Goal: Task Accomplishment & Management: Manage account settings

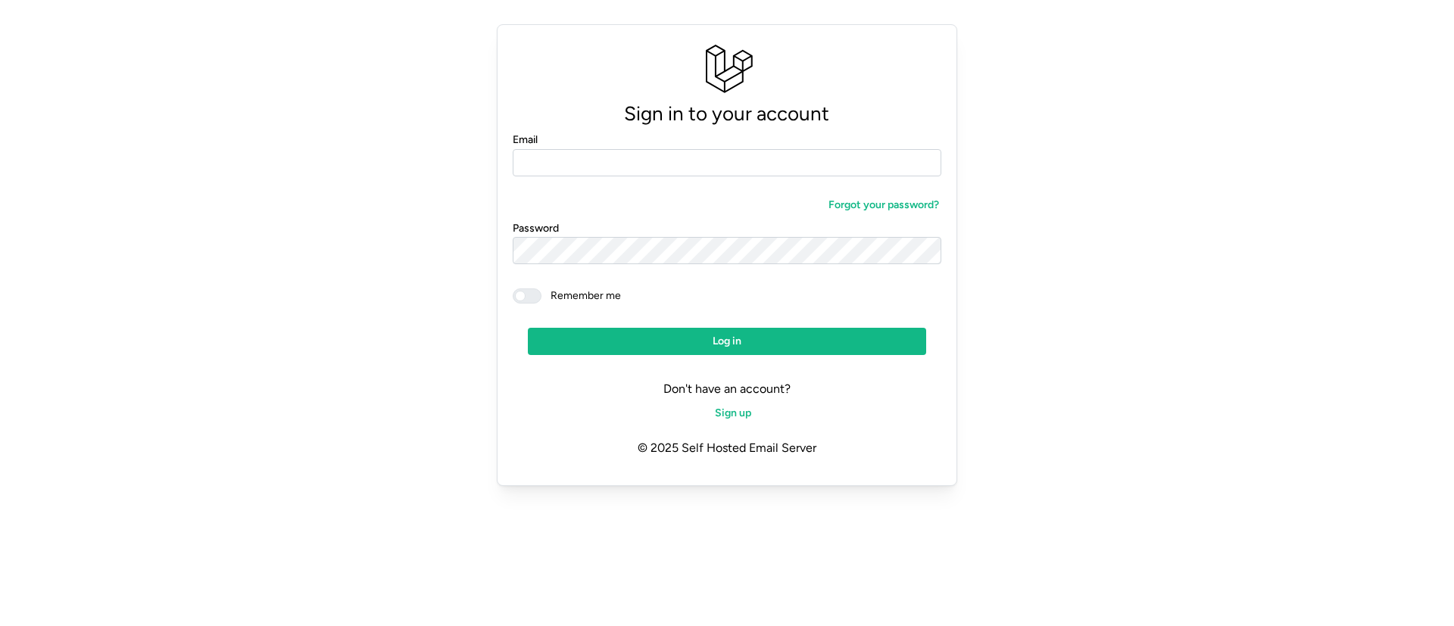
click at [667, 161] on input "Email" at bounding box center [727, 162] width 429 height 27
type input "**********"
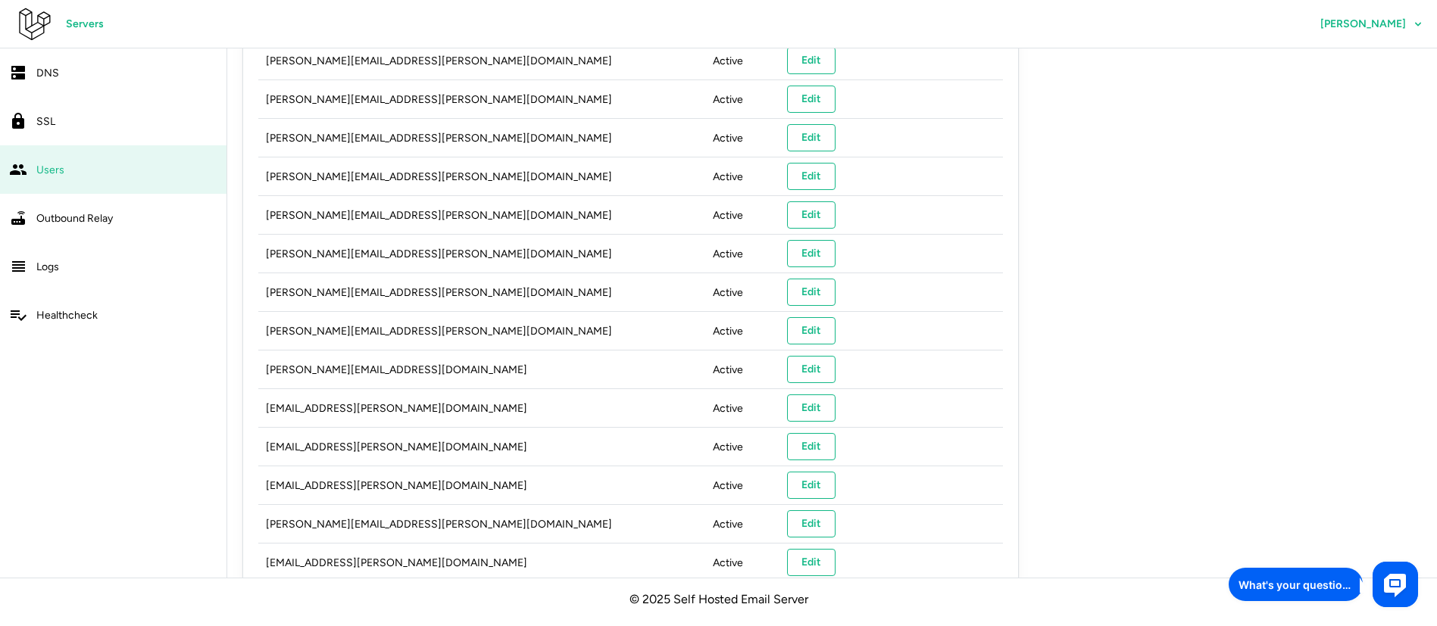
scroll to position [433, 0]
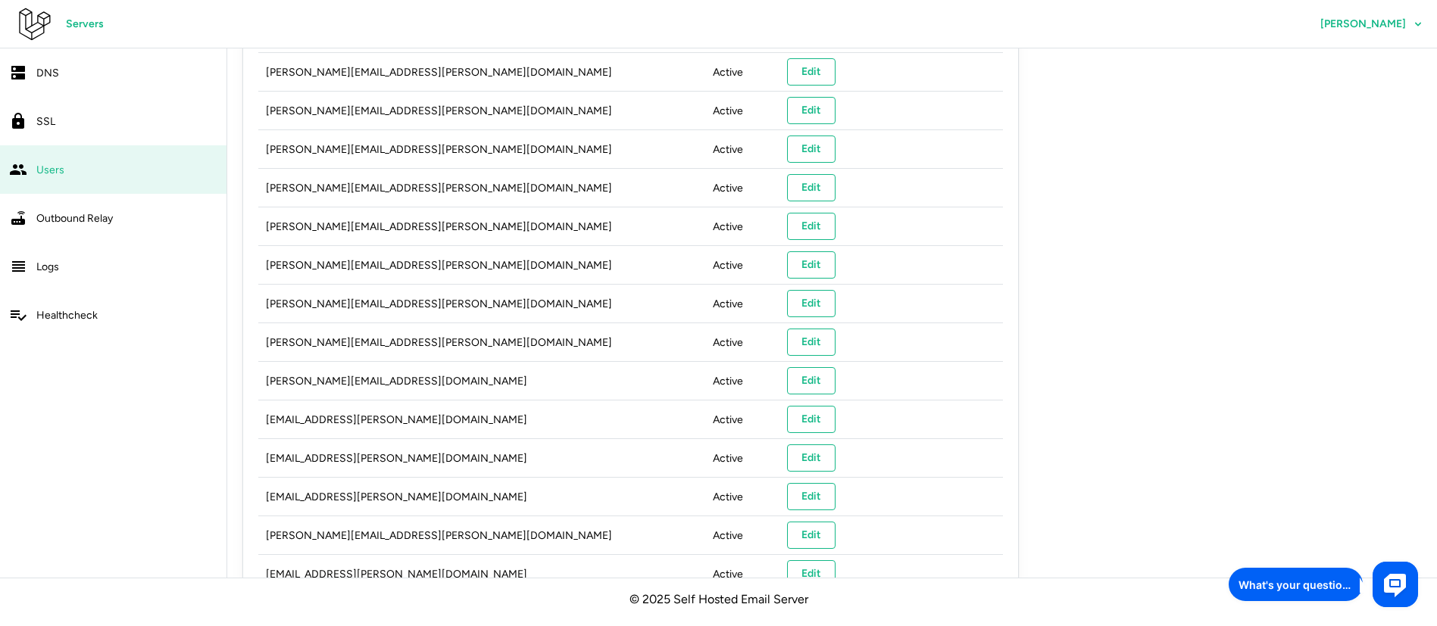
click at [77, 17] on span "Servers" at bounding box center [85, 24] width 38 height 26
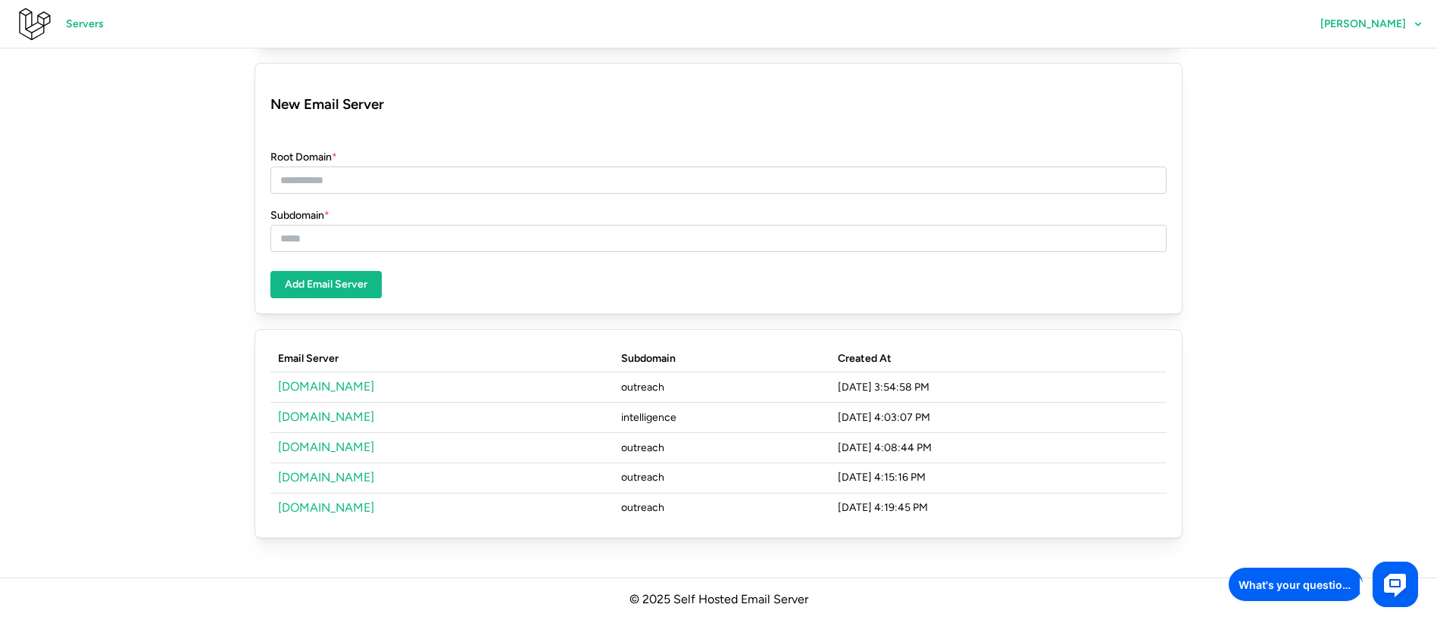
click at [328, 384] on link "[DOMAIN_NAME]" at bounding box center [326, 386] width 96 height 14
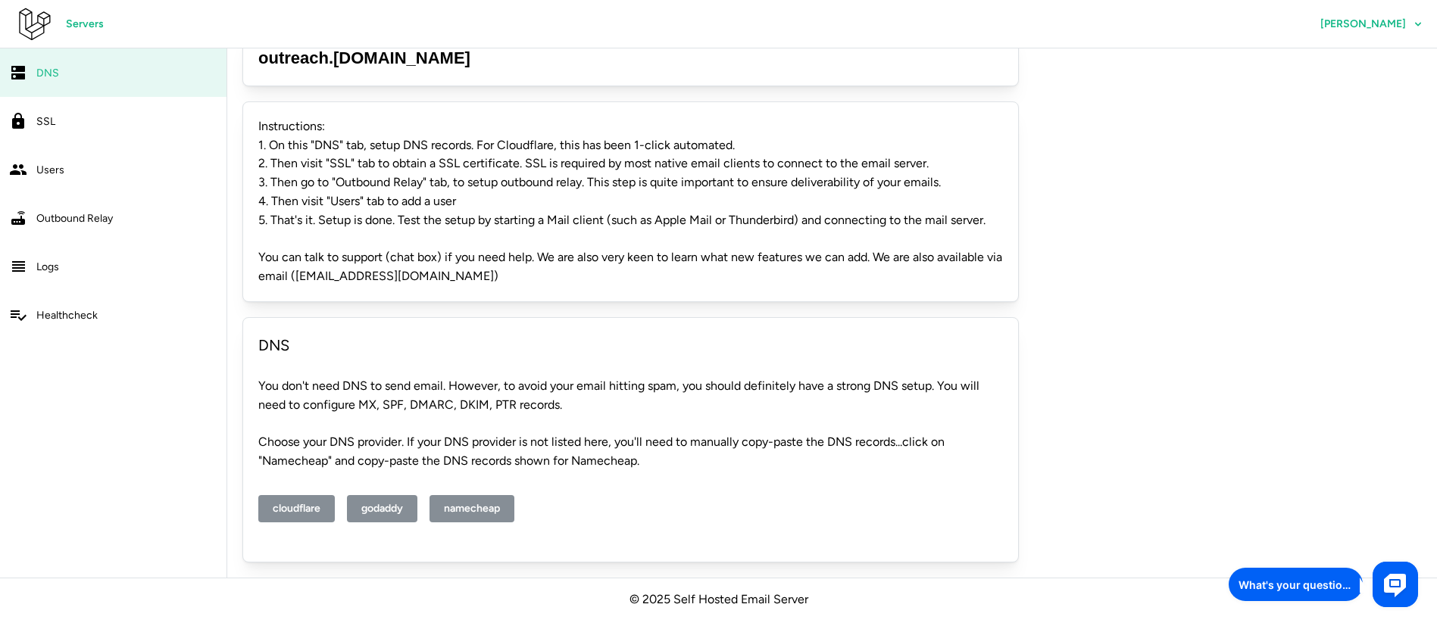
click at [73, 163] on div "Users" at bounding box center [126, 170] width 181 height 19
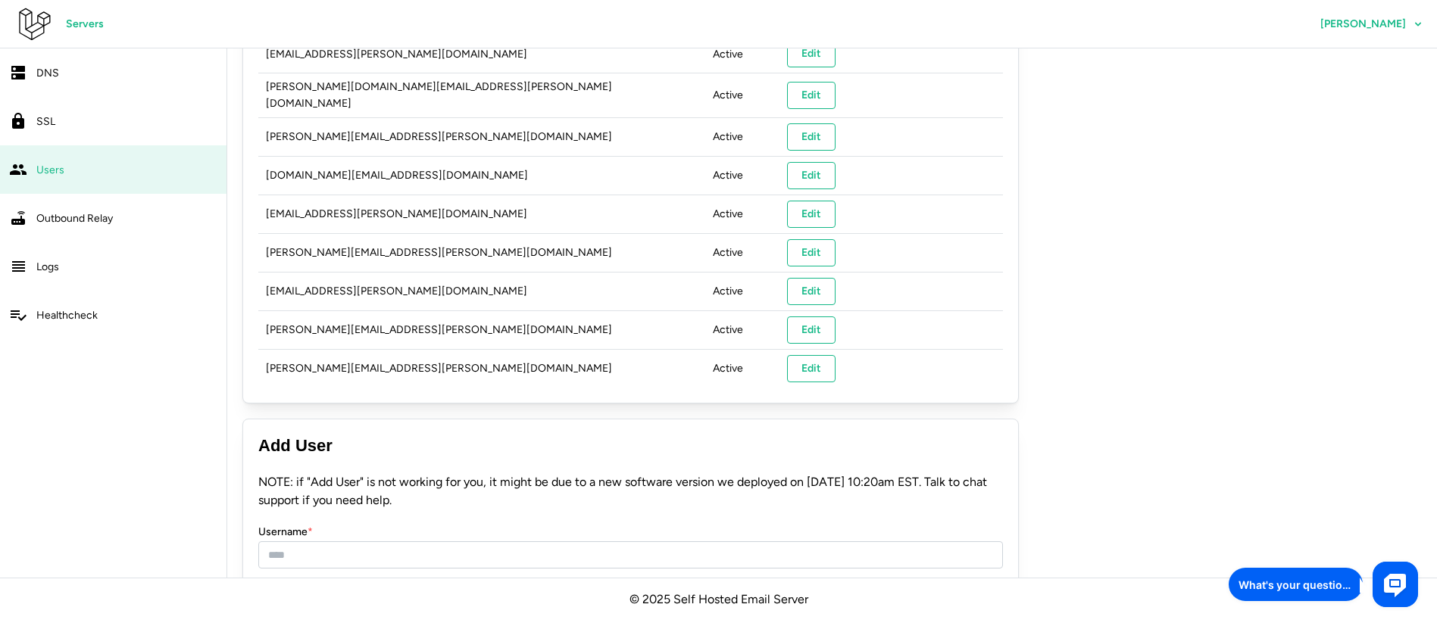
scroll to position [1569, 0]
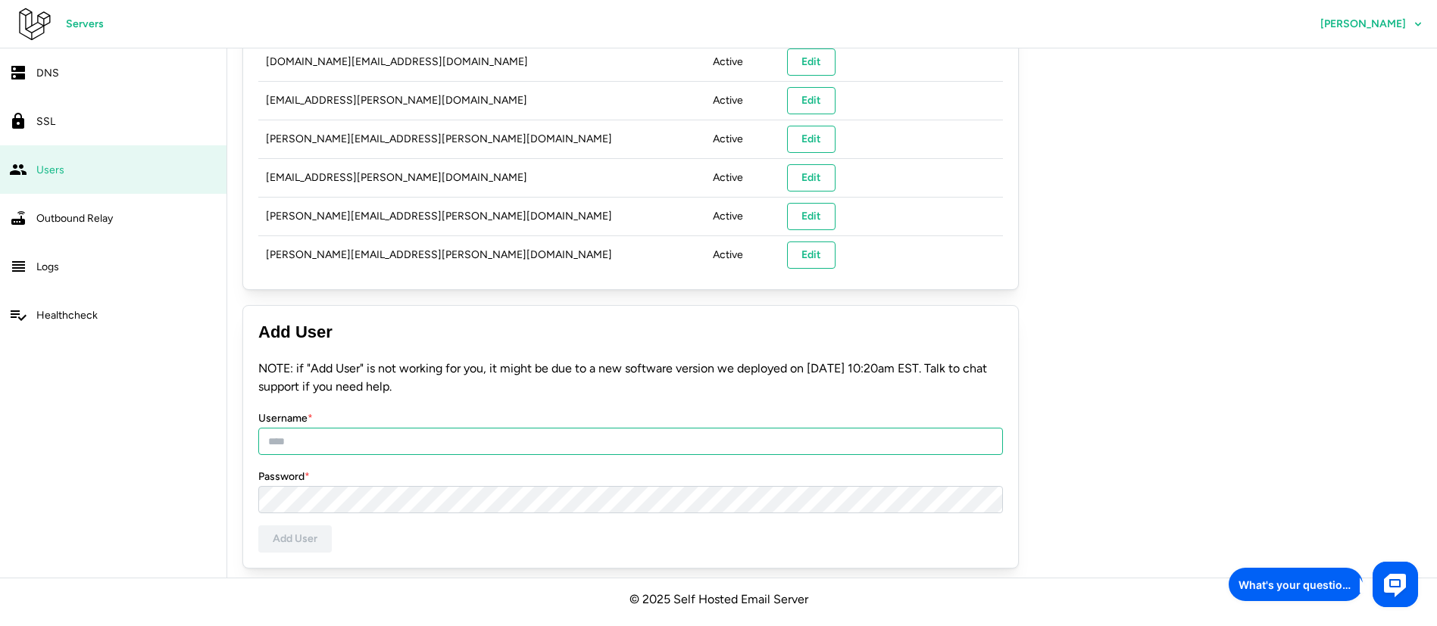
click at [393, 437] on input "Username *" at bounding box center [630, 441] width 745 height 27
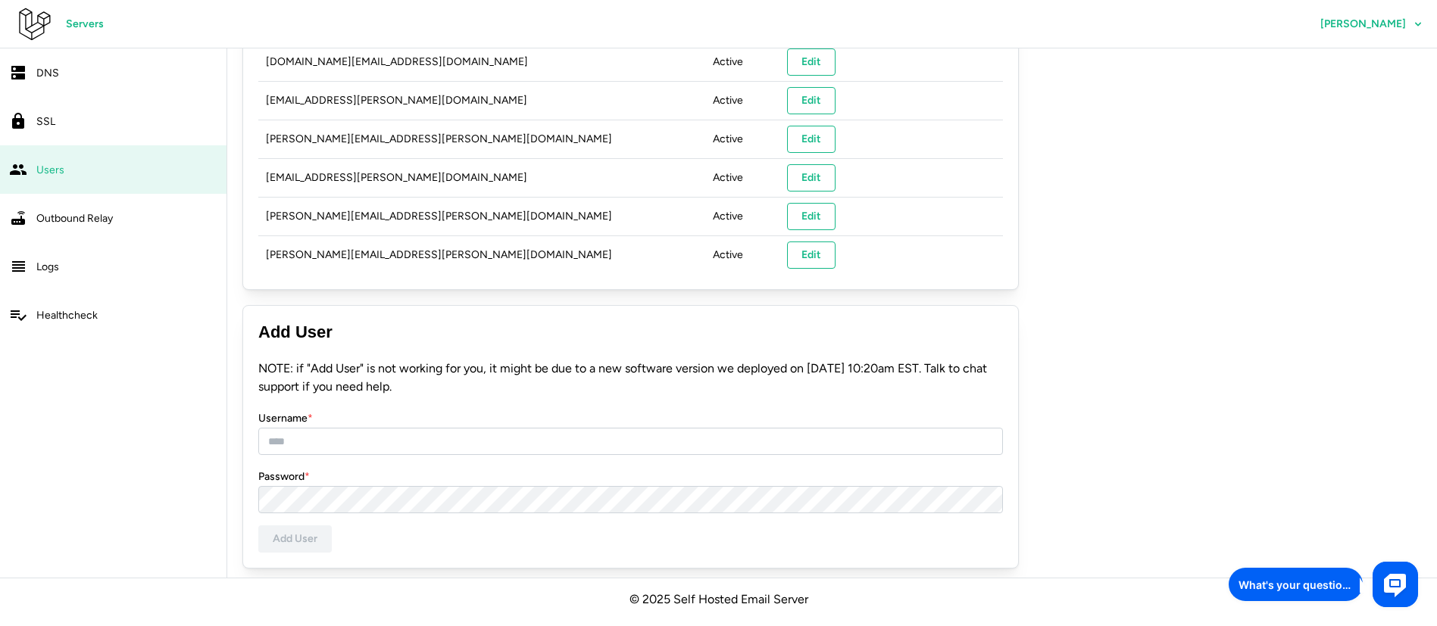
click at [610, 397] on form "NOTE: if "Add User" is not working for you, it might be due to a new software v…" at bounding box center [630, 456] width 745 height 193
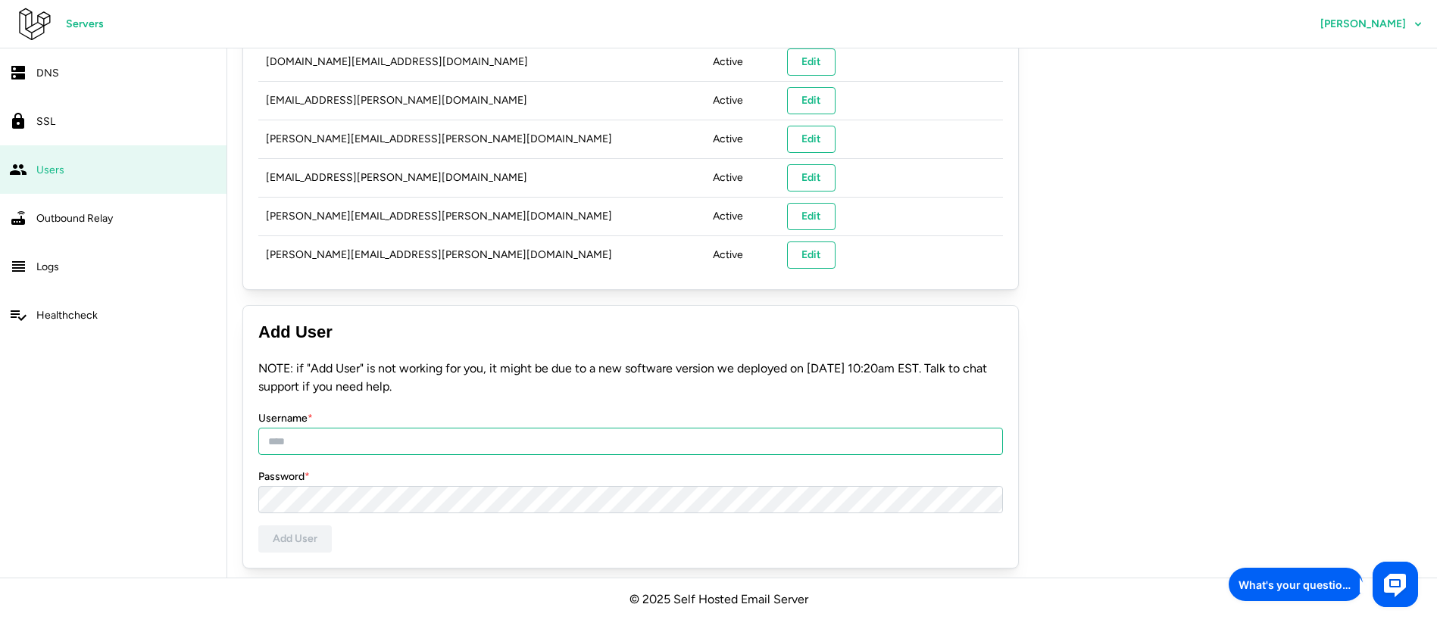
click at [564, 429] on input "Username *" at bounding box center [630, 441] width 745 height 27
drag, startPoint x: 421, startPoint y: 445, endPoint x: 281, endPoint y: 378, distance: 155.2
type input "**********"
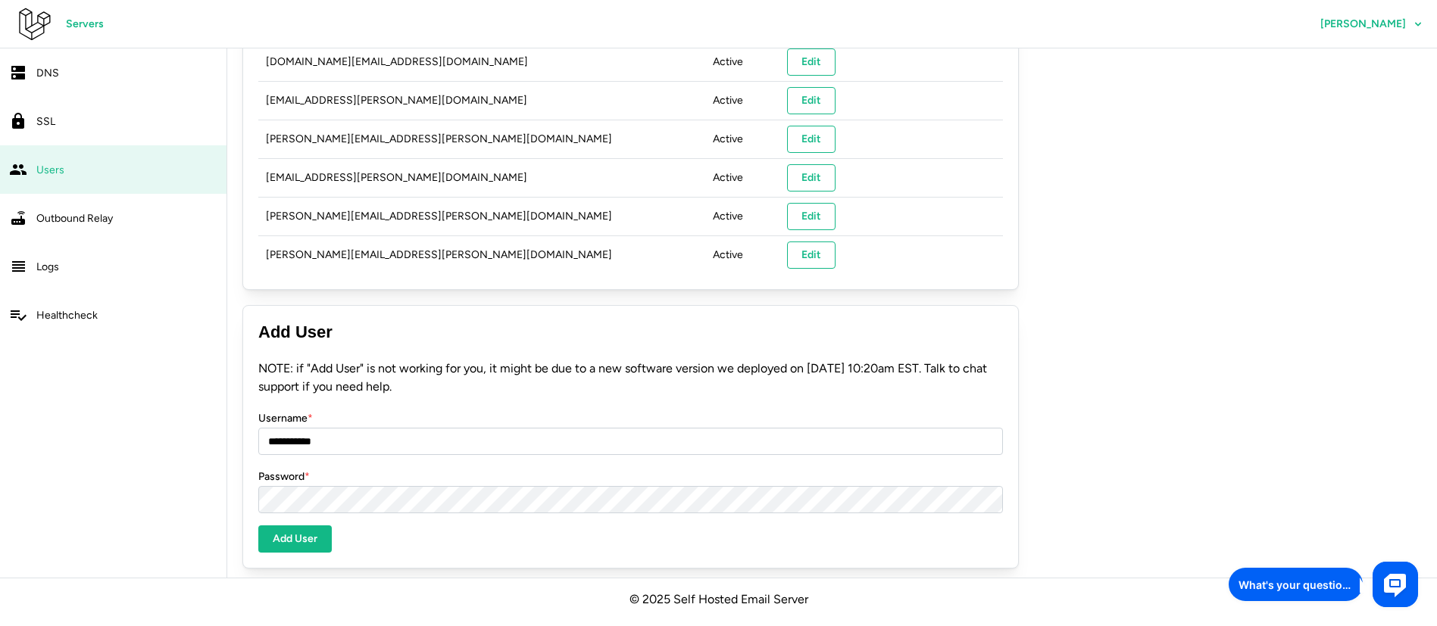
click at [300, 529] on span "Add User" at bounding box center [295, 539] width 45 height 26
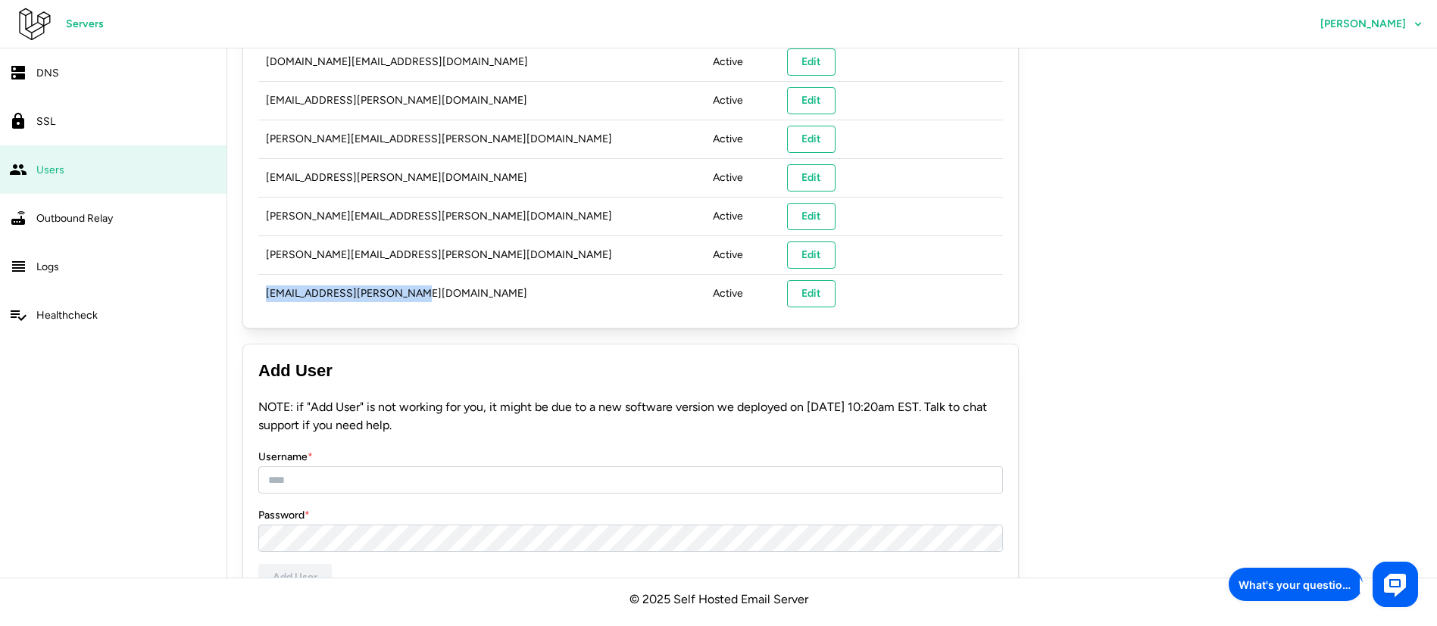
drag, startPoint x: 396, startPoint y: 281, endPoint x: 264, endPoint y: 293, distance: 133.1
click at [264, 293] on td "ellie.clark@triseed.online" at bounding box center [481, 293] width 447 height 39
copy td "ellie.clark@triseed.online"
click at [338, 476] on input "Username *" at bounding box center [630, 480] width 745 height 27
click at [311, 480] on input "Username *" at bounding box center [630, 480] width 745 height 27
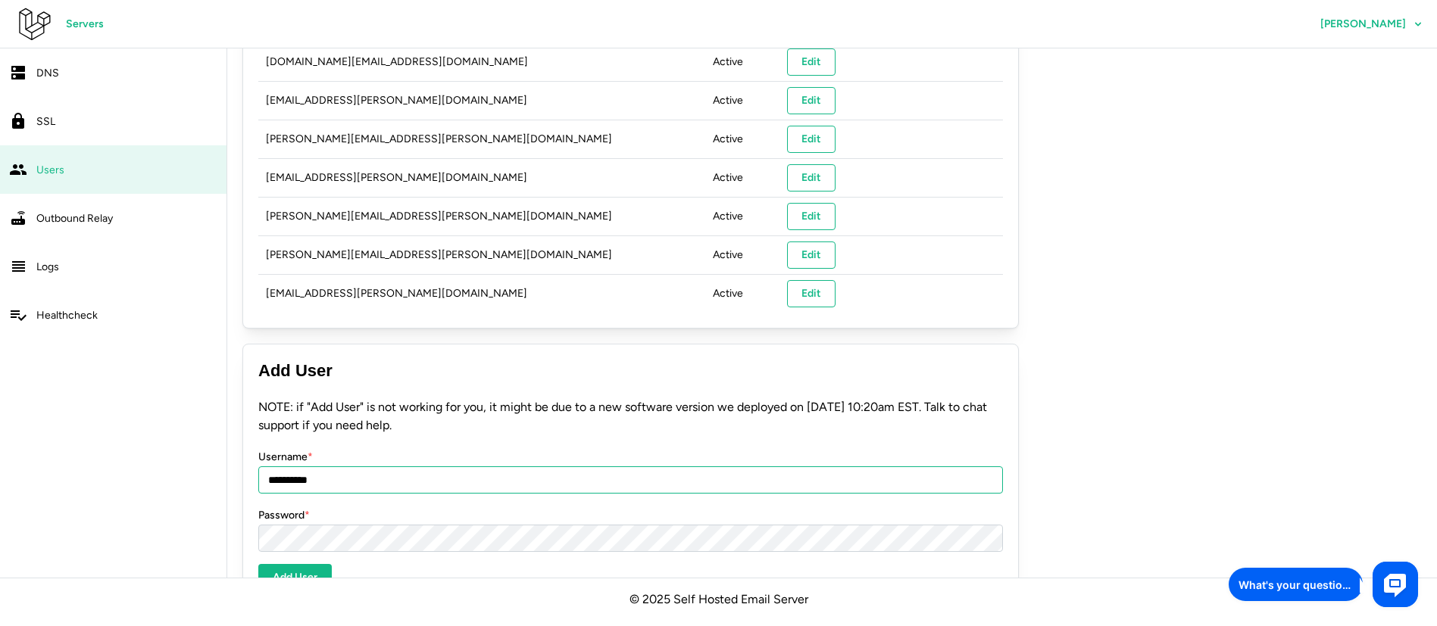
type input "**********"
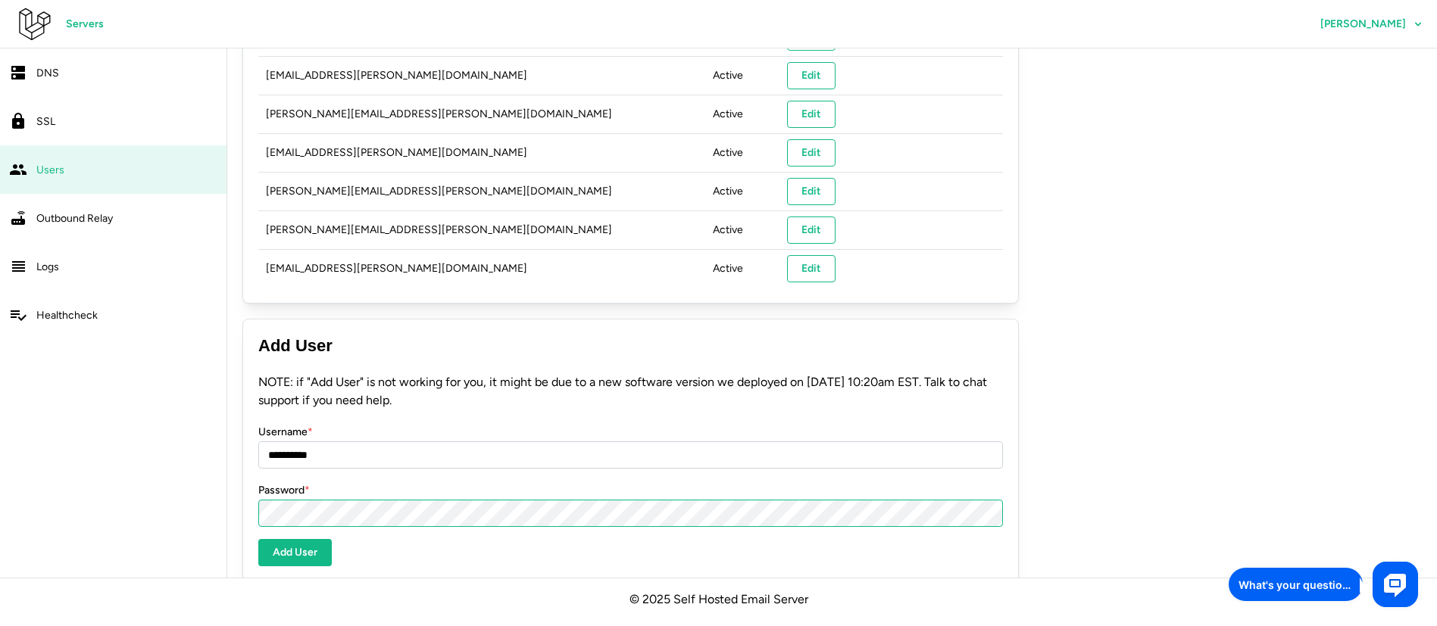
scroll to position [1608, 0]
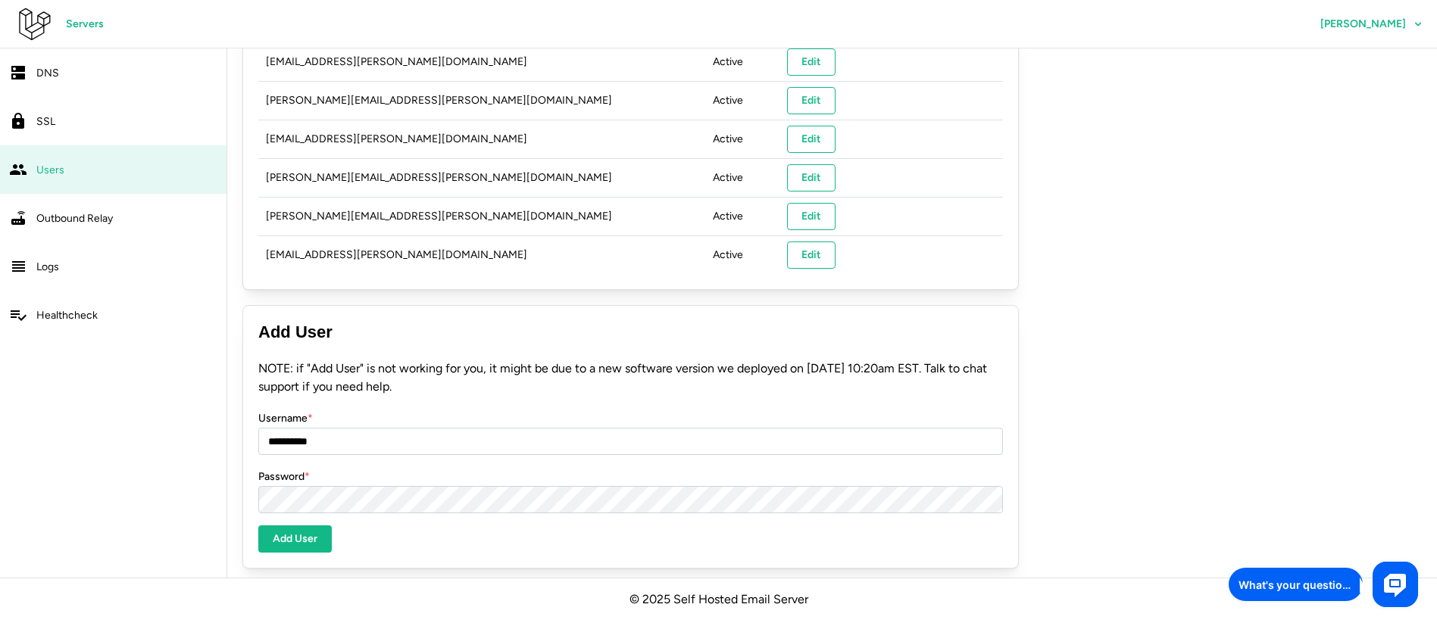
click at [312, 530] on span "Add User" at bounding box center [295, 539] width 45 height 26
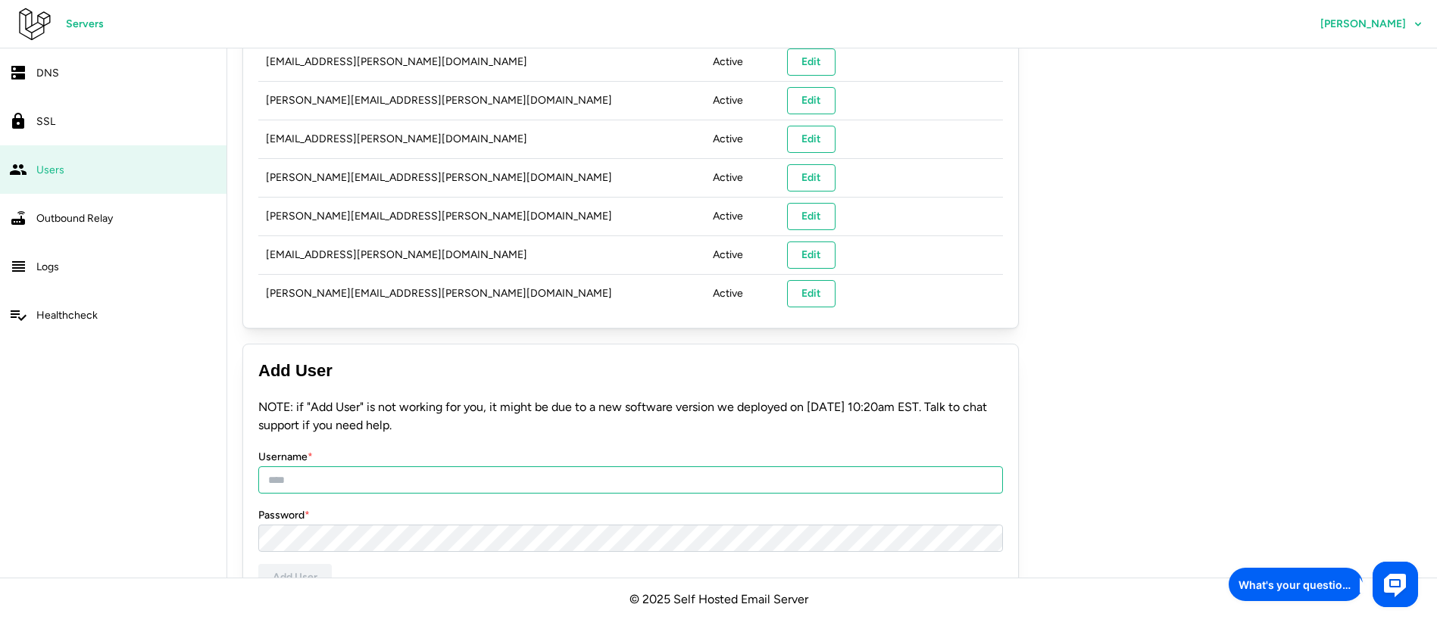
click at [428, 472] on input "Username *" at bounding box center [630, 480] width 745 height 27
type input "**********"
click at [360, 549] on form "**********" at bounding box center [630, 494] width 745 height 193
click at [492, 441] on form "**********" at bounding box center [630, 494] width 745 height 193
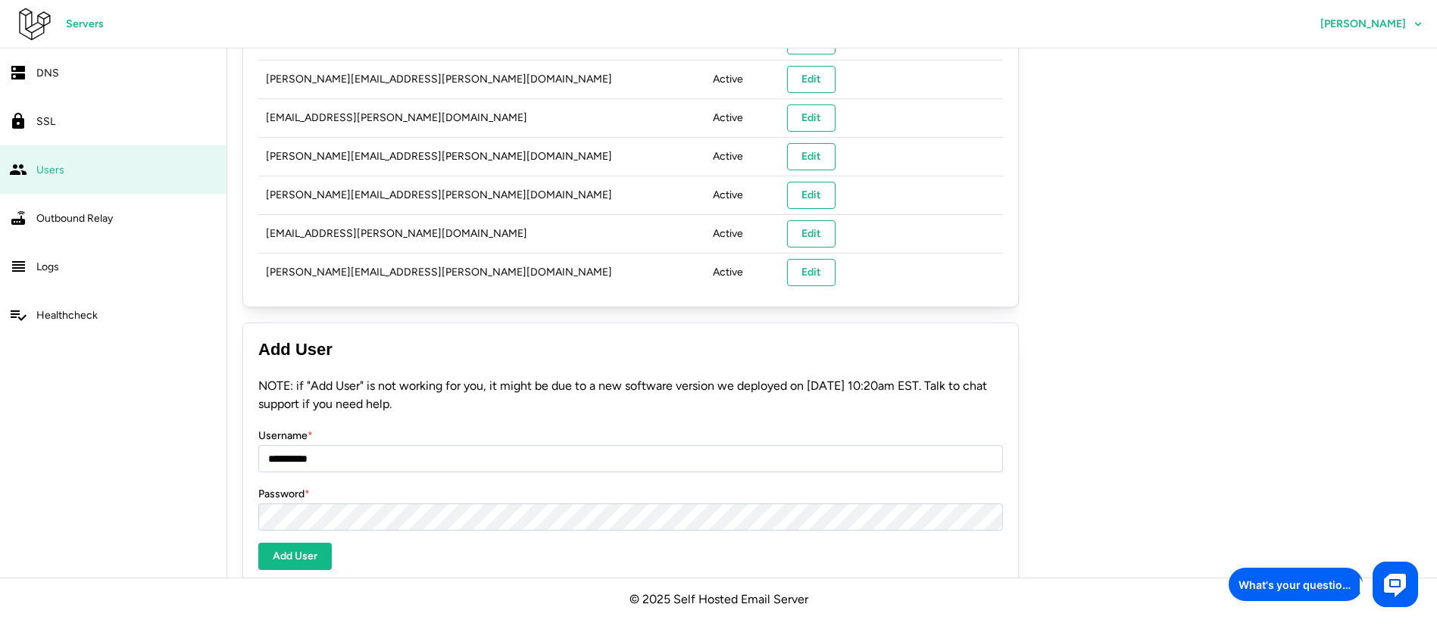
scroll to position [1647, 0]
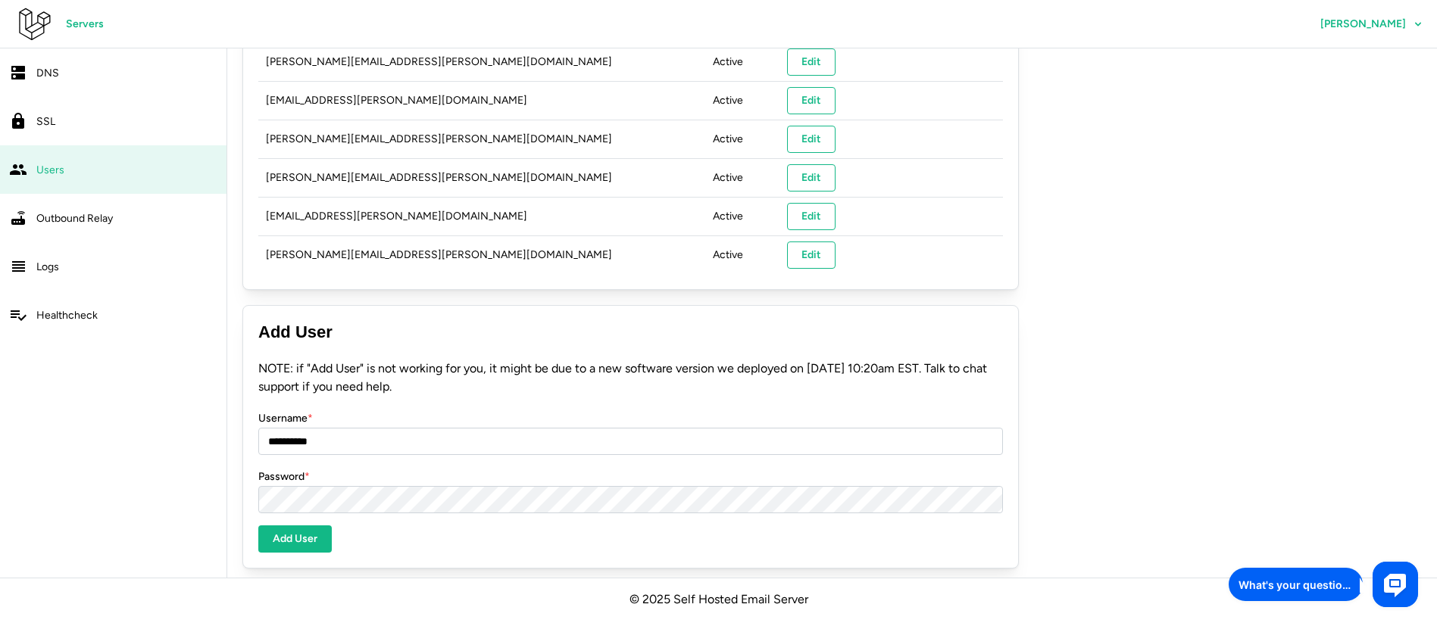
click at [298, 527] on span "Add User" at bounding box center [295, 539] width 45 height 26
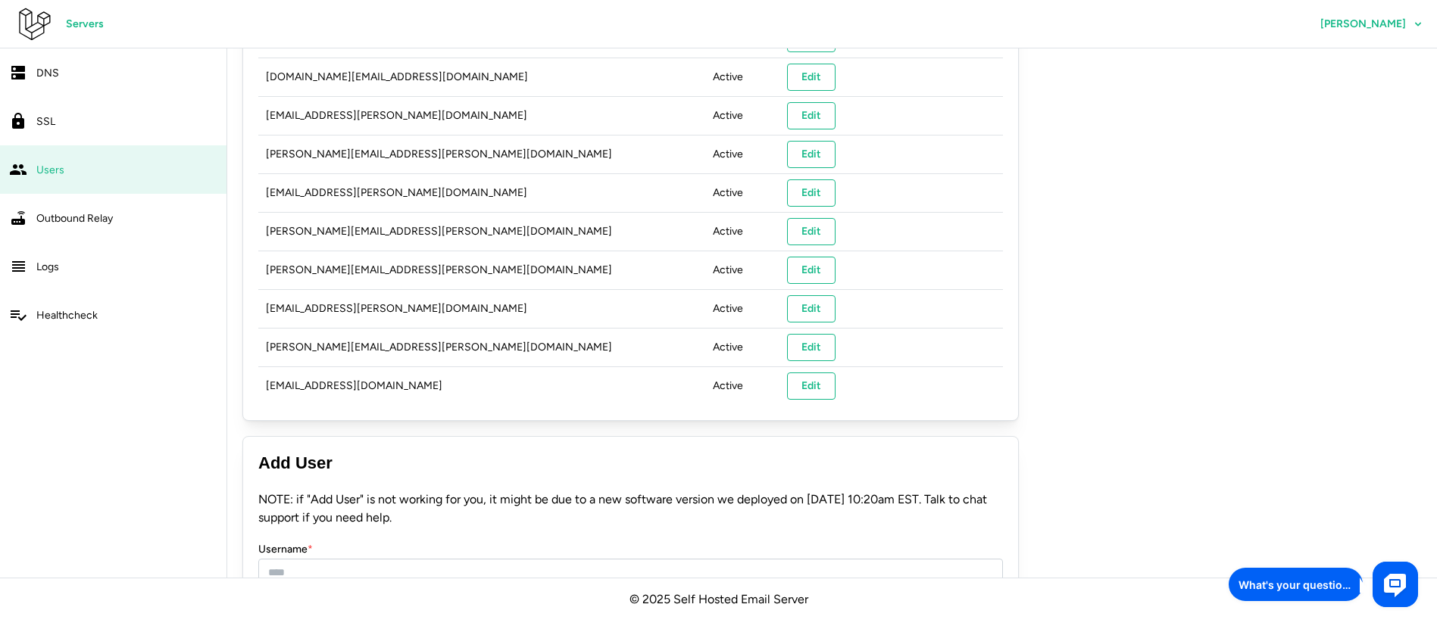
scroll to position [1533, 0]
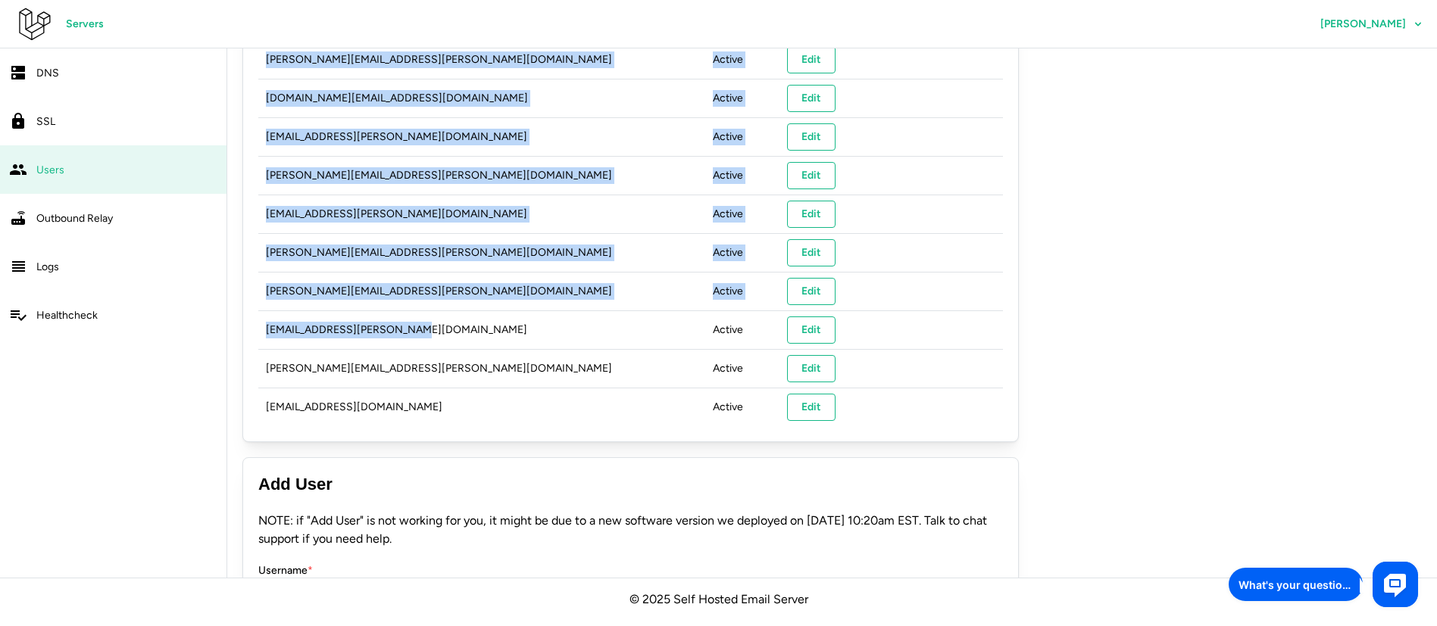
drag, startPoint x: 393, startPoint y: 321, endPoint x: 258, endPoint y: 314, distance: 135.8
click at [354, 300] on td "[PERSON_NAME][EMAIL_ADDRESS][PERSON_NAME][DOMAIN_NAME]" at bounding box center [481, 291] width 447 height 39
click at [367, 311] on td "ellie.clark@triseed.online" at bounding box center [481, 330] width 447 height 39
click at [389, 320] on td "ellie.clark@triseed.online" at bounding box center [481, 330] width 447 height 39
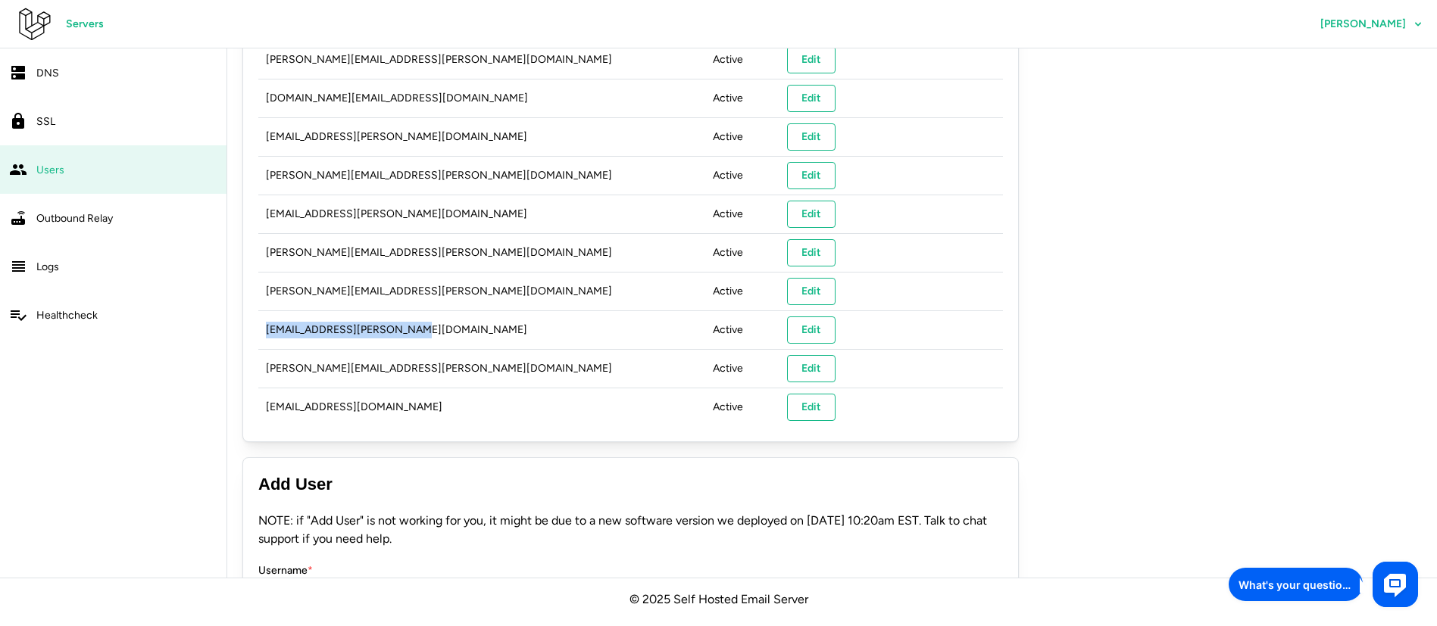
drag, startPoint x: 390, startPoint y: 323, endPoint x: 264, endPoint y: 322, distance: 125.7
click at [264, 322] on td "ellie.clark@triseed.online" at bounding box center [481, 330] width 447 height 39
copy td "ellie.clark@triseed.online"
click at [420, 339] on td "ellie.clark@triseed.online" at bounding box center [481, 330] width 447 height 39
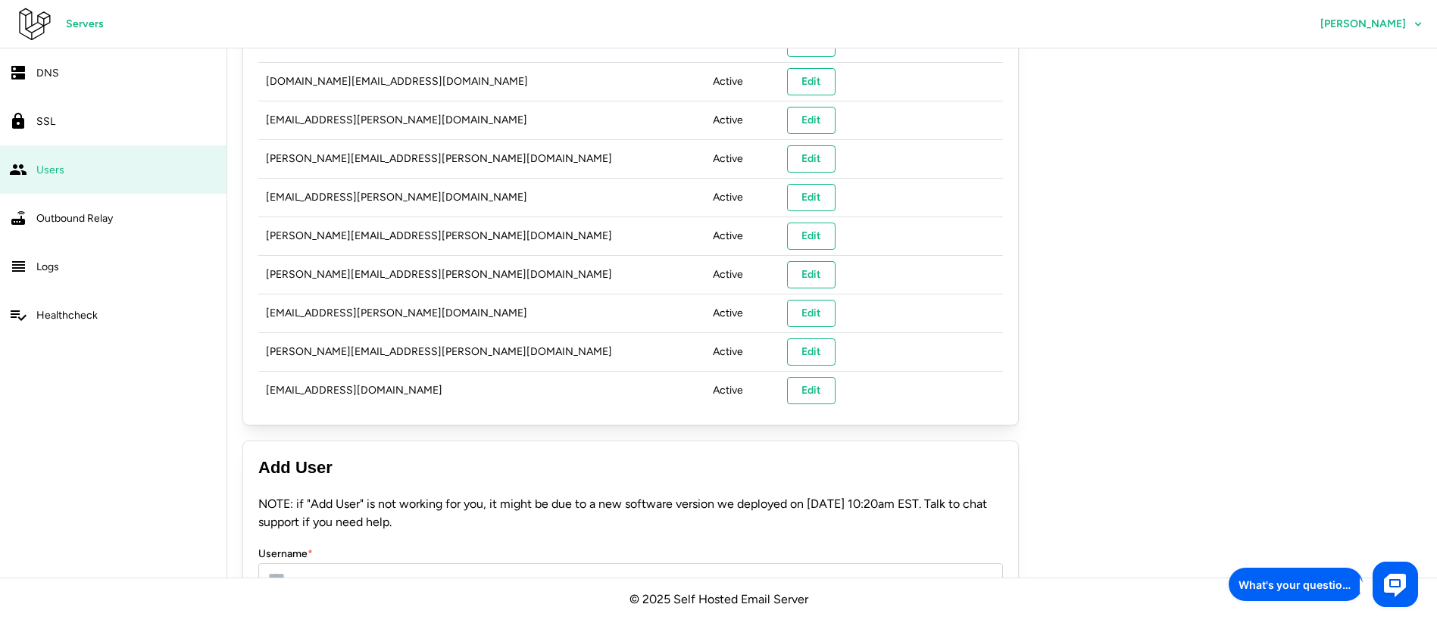
scroll to position [1344, 0]
